Goal: Find specific page/section: Find specific page/section

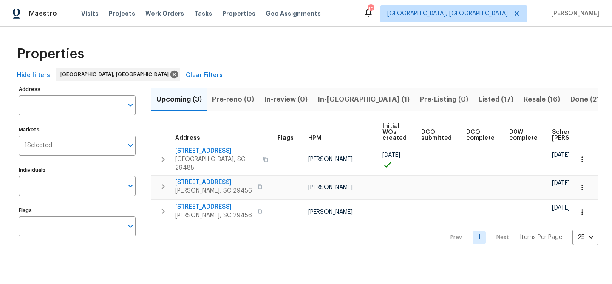
click at [479, 98] on span "Listed (17)" at bounding box center [496, 100] width 35 height 12
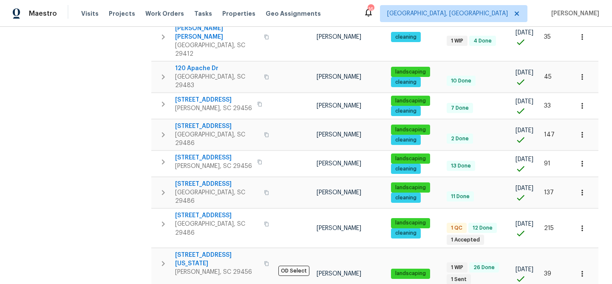
scroll to position [229, 0]
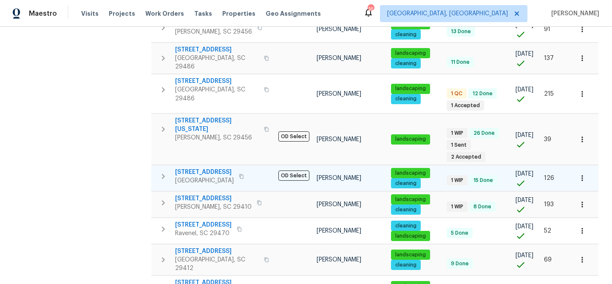
scroll to position [374, 0]
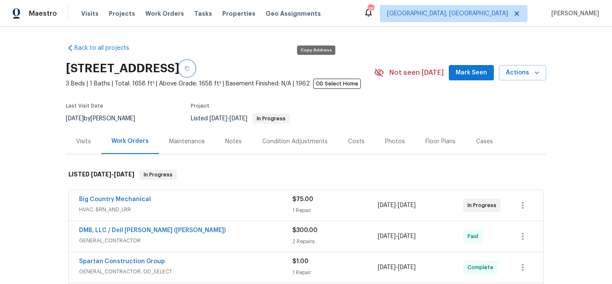
click at [189, 70] on icon "button" at bounding box center [187, 68] width 4 height 5
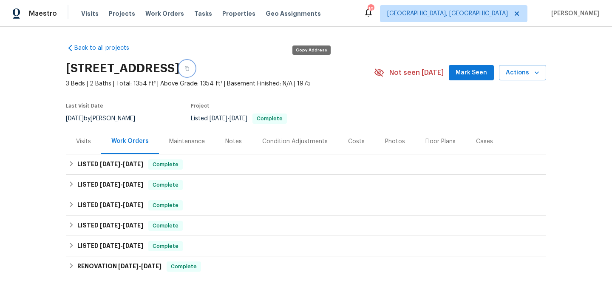
click at [190, 66] on icon "button" at bounding box center [187, 68] width 5 height 5
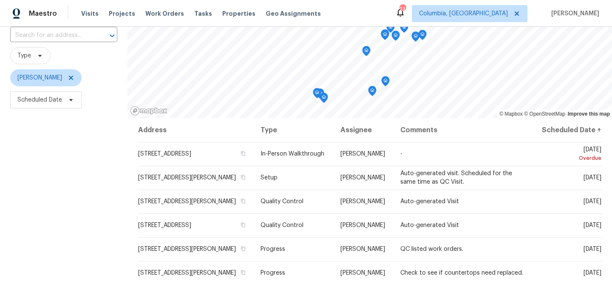
scroll to position [61, 0]
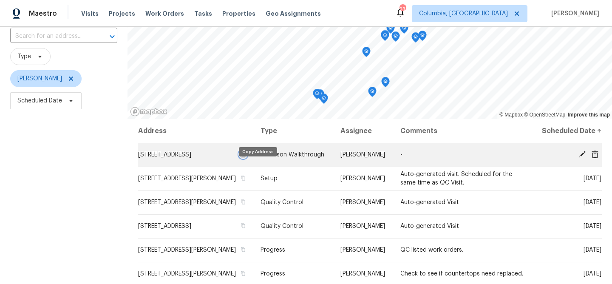
click at [246, 157] on icon "button" at bounding box center [244, 154] width 4 height 5
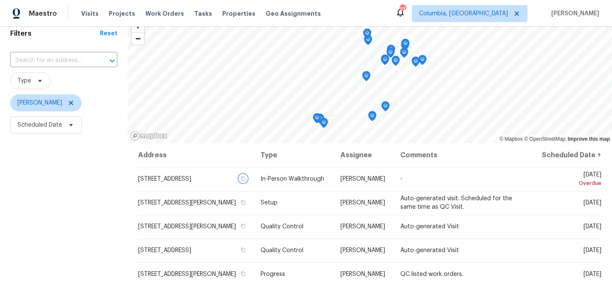
scroll to position [0, 0]
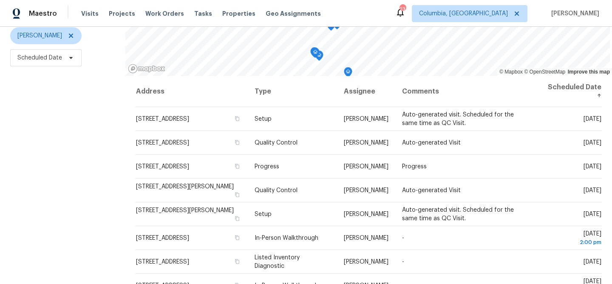
scroll to position [103, 0]
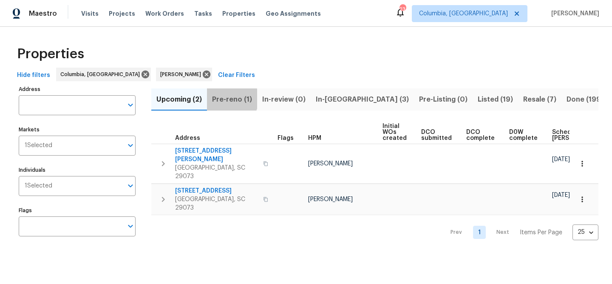
click at [230, 99] on span "Pre-reno (1)" at bounding box center [232, 100] width 40 height 12
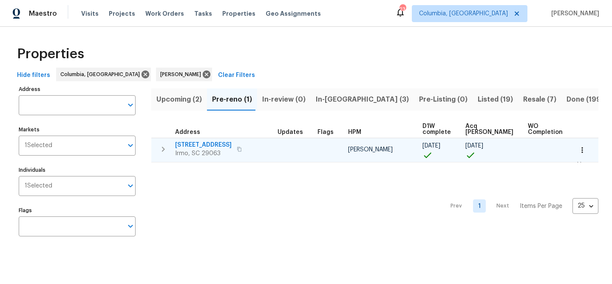
click at [205, 145] on span "[STREET_ADDRESS]" at bounding box center [203, 145] width 57 height 9
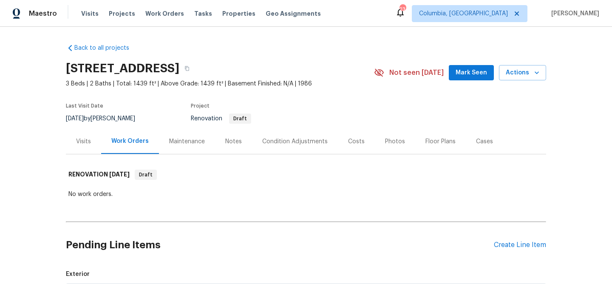
click at [353, 144] on div "Costs" at bounding box center [356, 141] width 17 height 9
